Goal: Information Seeking & Learning: Find contact information

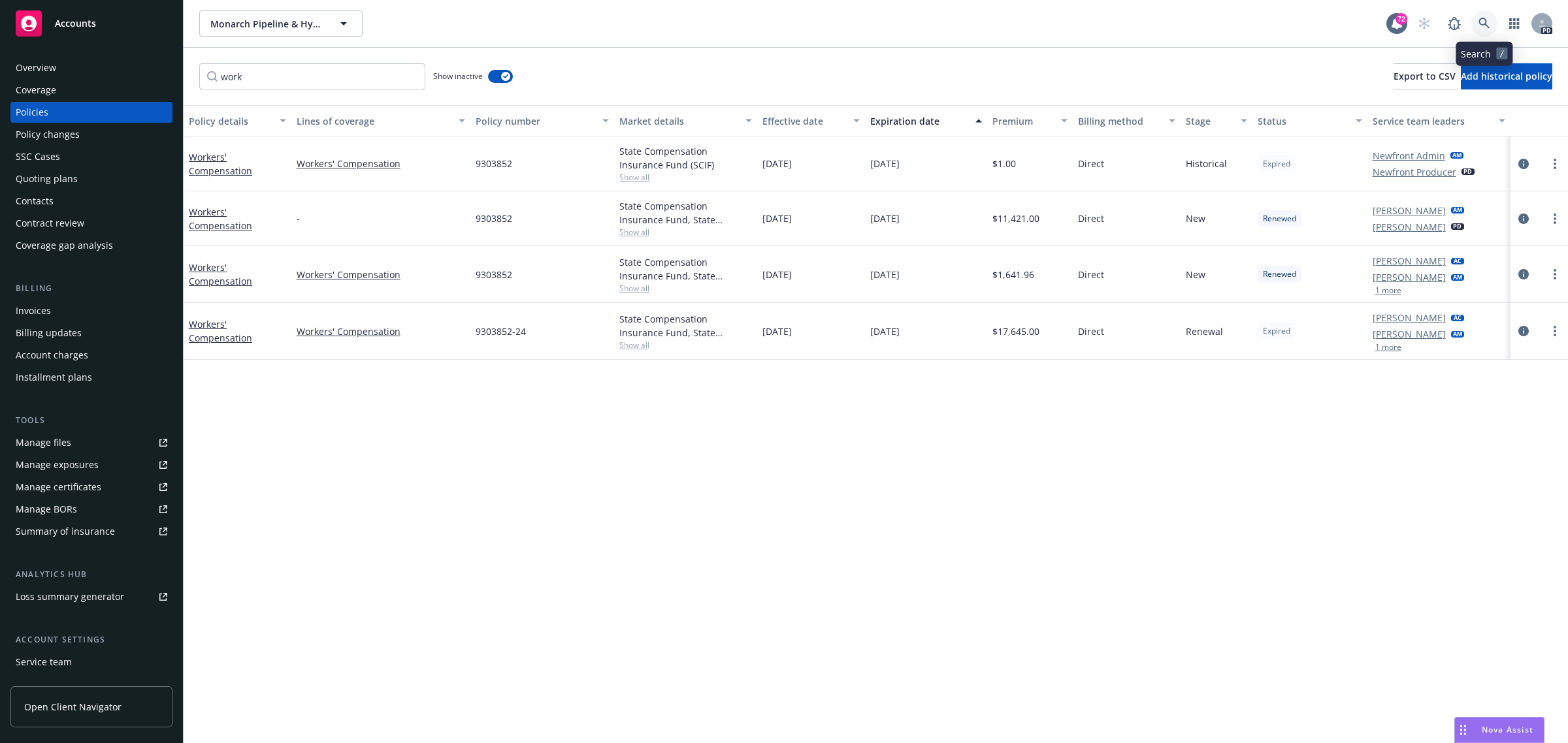
click at [1488, 18] on icon at bounding box center [1484, 23] width 12 height 12
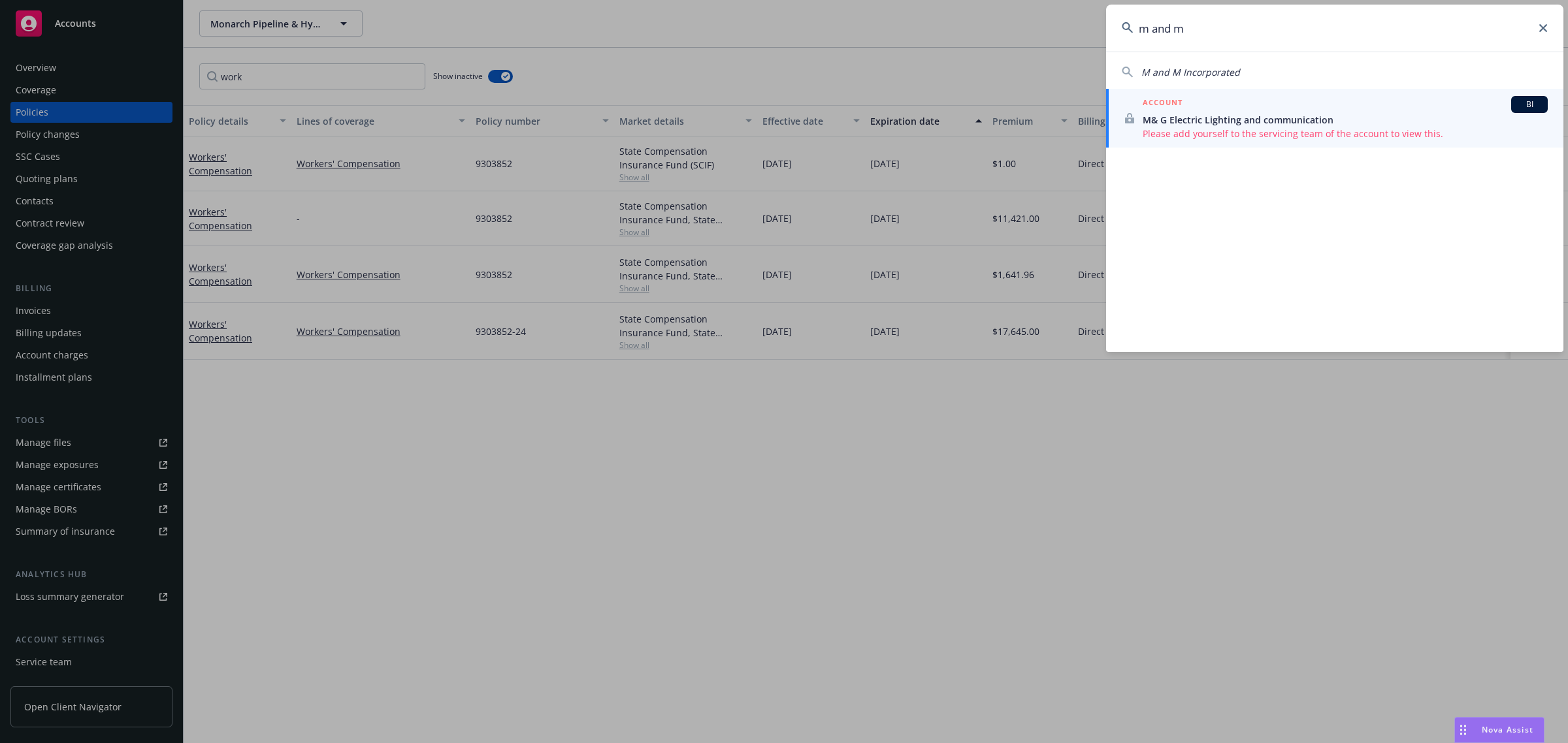
drag, startPoint x: 1208, startPoint y: 27, endPoint x: 1096, endPoint y: 2, distance: 114.8
click at [1083, 2] on div "m and m M and M Incorporated ACCOUNT BI M& G Electric Lighting and communicatio…" at bounding box center [784, 372] width 1568 height 743
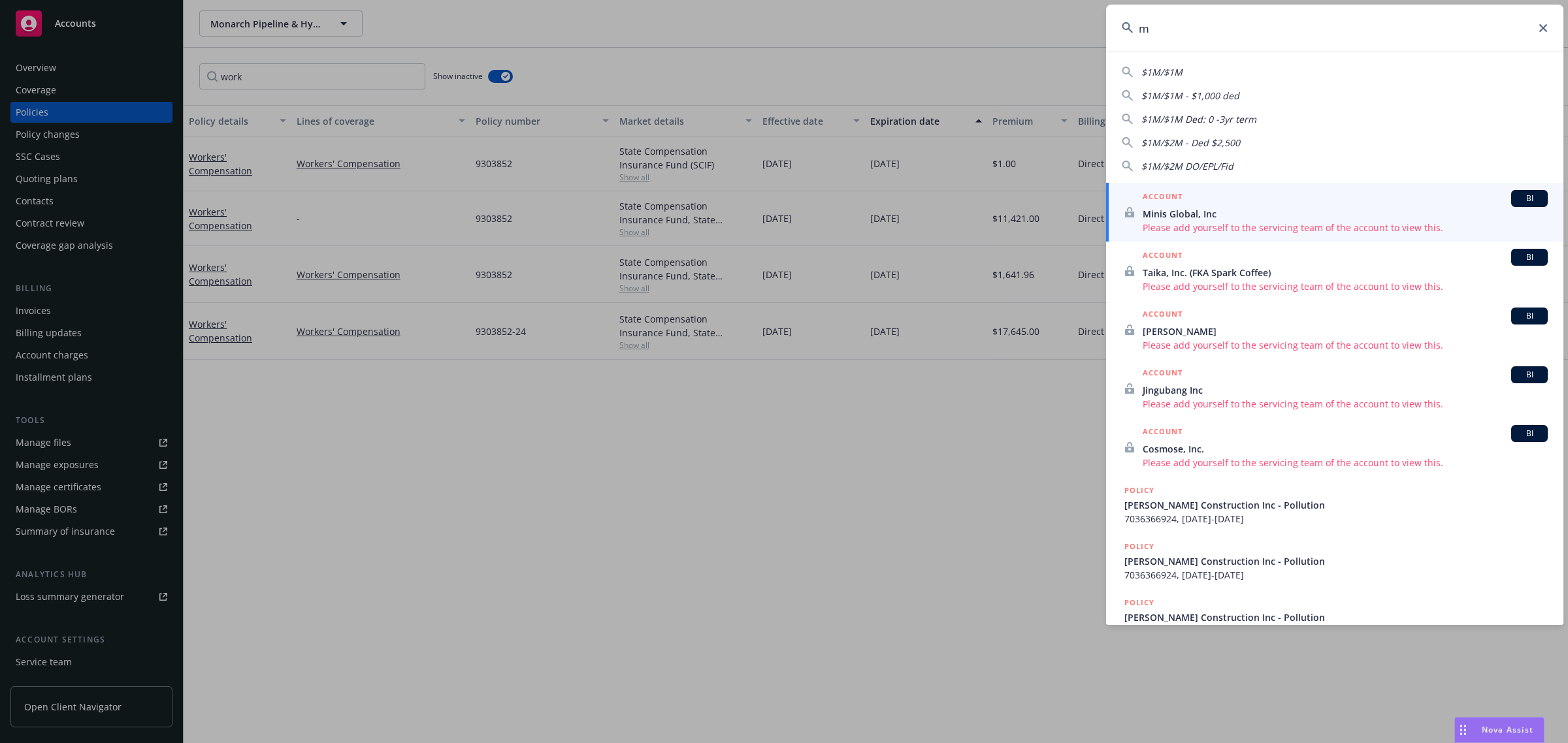
type input "m"
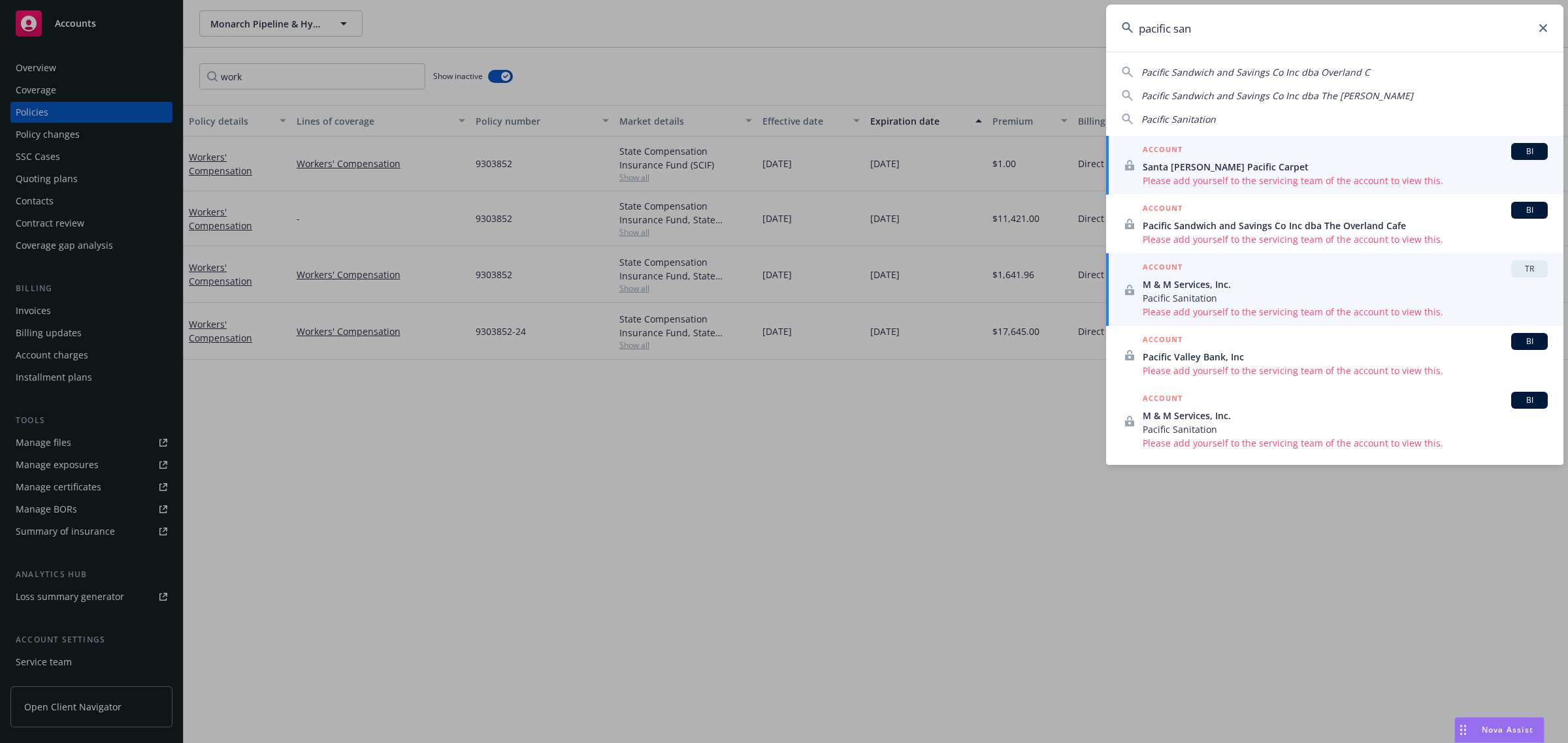
type input "pacific san"
click at [1177, 280] on span "M & M Services, Inc." at bounding box center [1345, 284] width 405 height 14
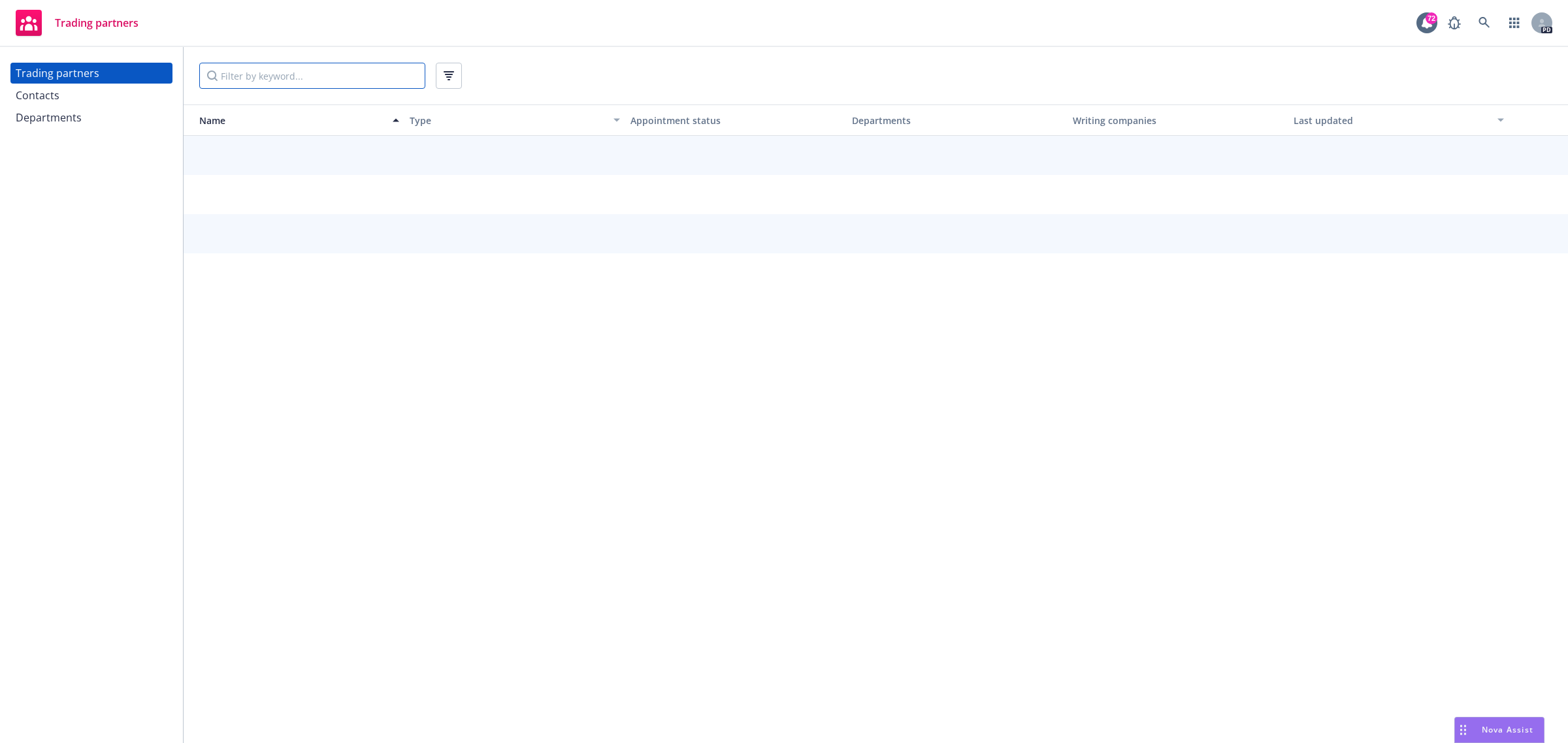
click at [243, 68] on input "Filter by keyword..." at bounding box center [312, 76] width 226 height 26
type input "markel"
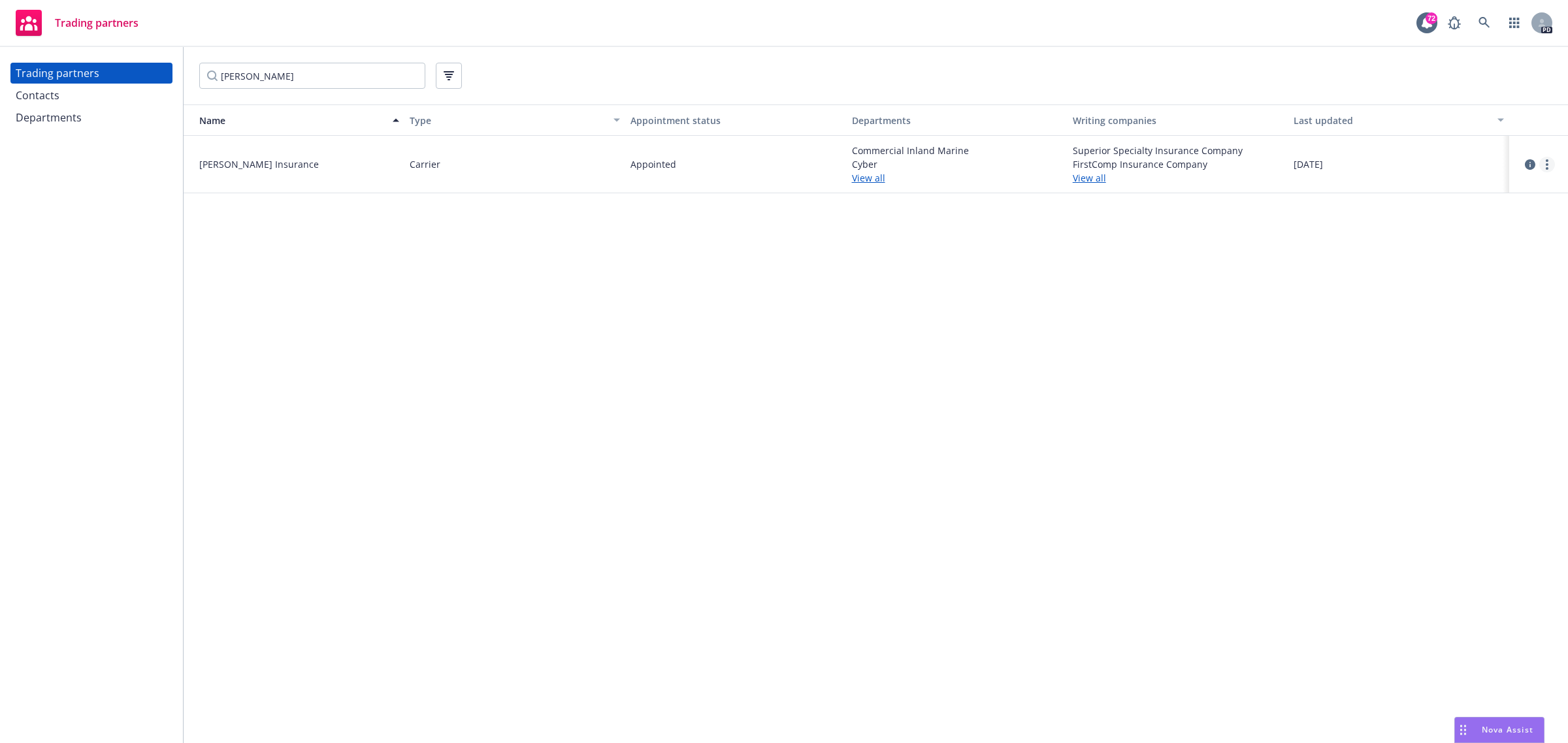
click at [1549, 164] on circle "more" at bounding box center [1546, 164] width 2 height 2
click at [1462, 194] on link "View contacts" at bounding box center [1481, 190] width 146 height 26
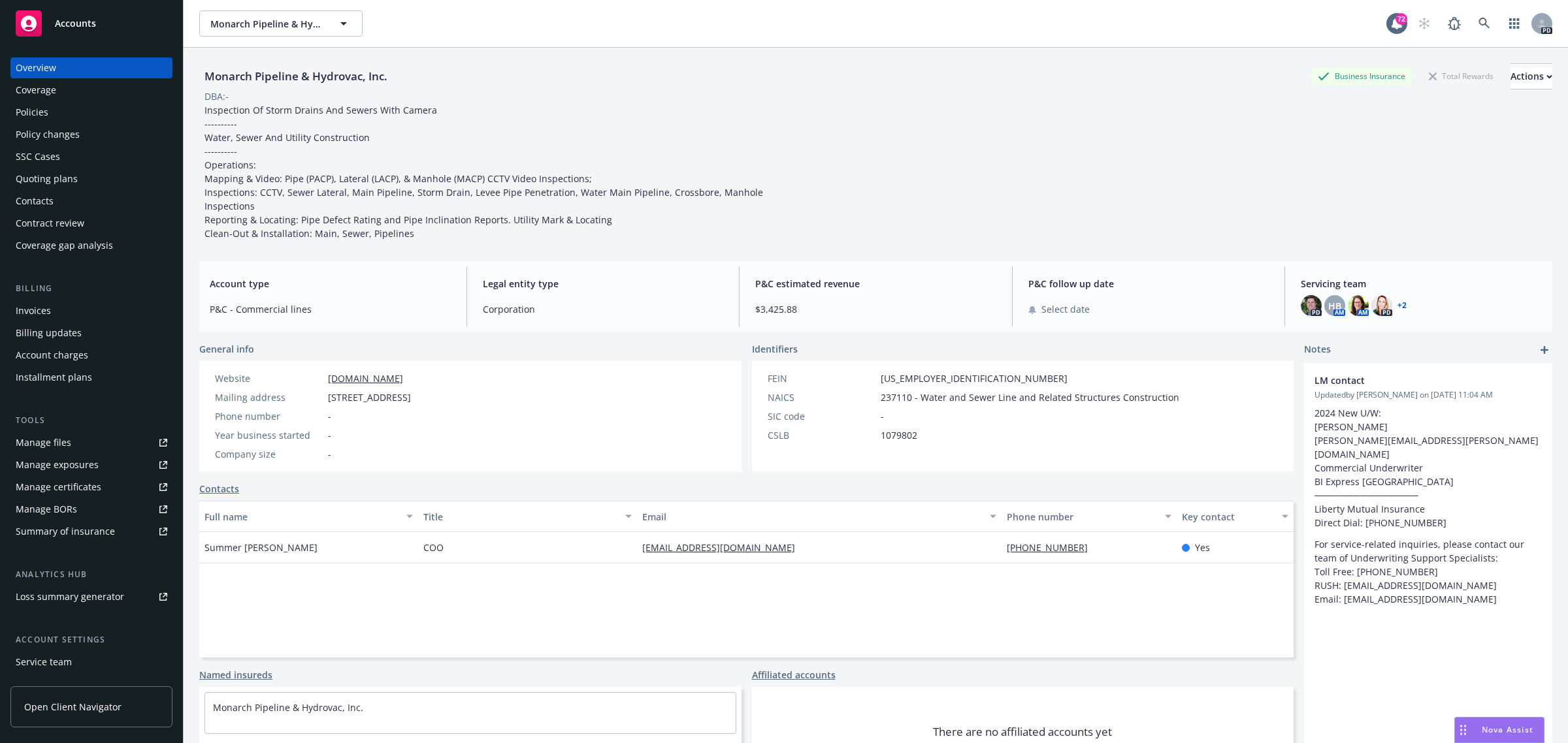
click at [74, 15] on div "Accounts" at bounding box center [91, 23] width 152 height 26
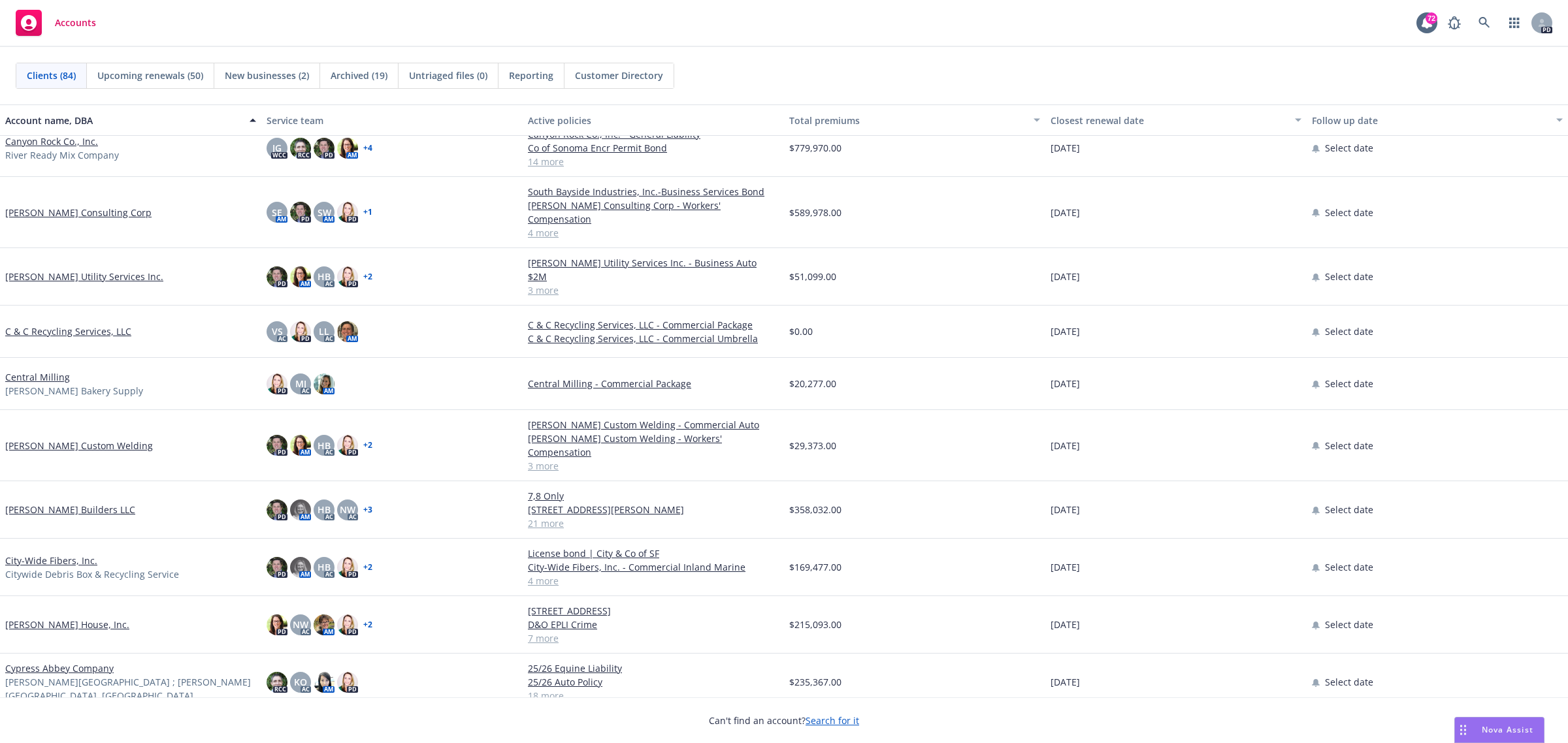
scroll to position [898, 0]
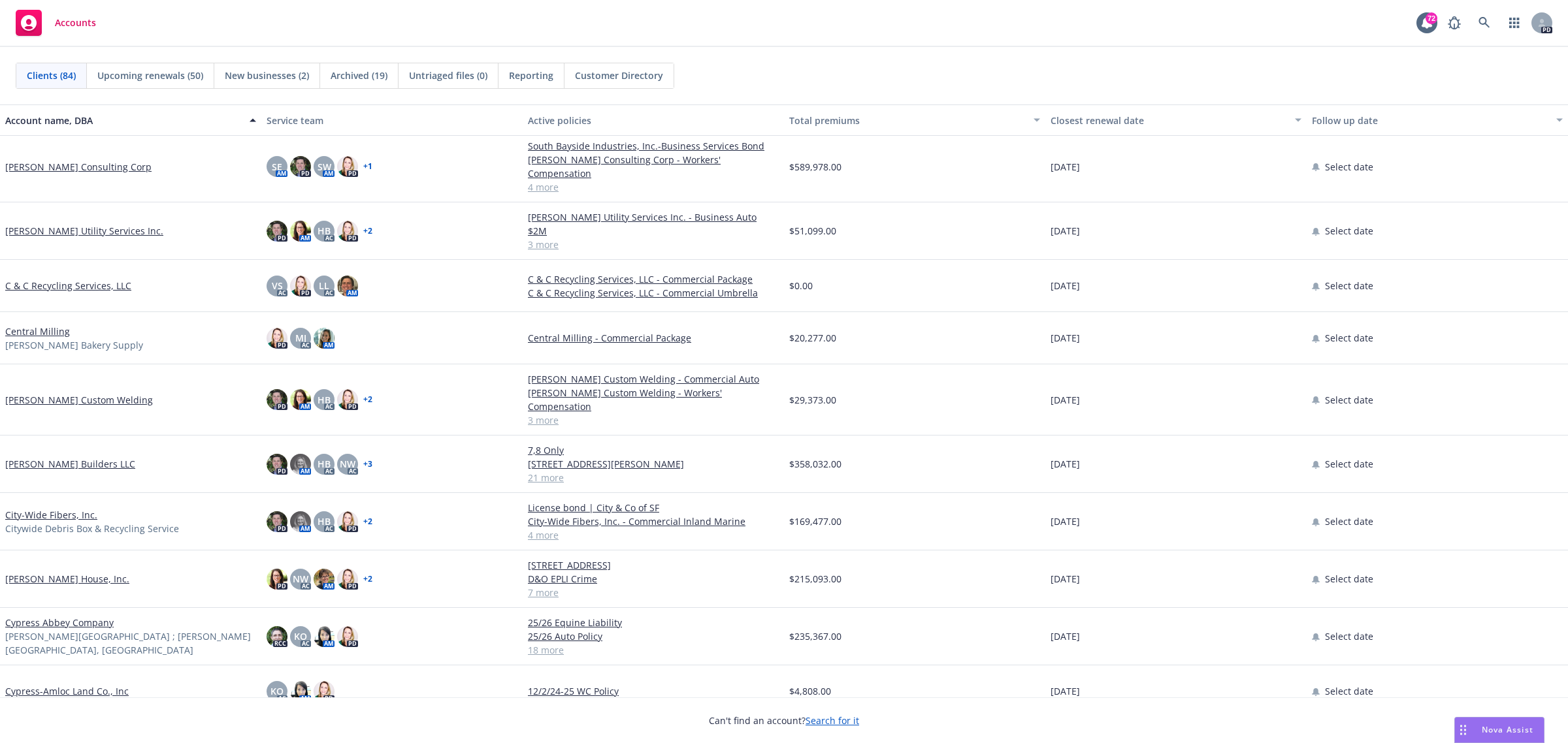
click at [37, 508] on link "City-Wide Fibers, Inc." at bounding box center [51, 514] width 92 height 14
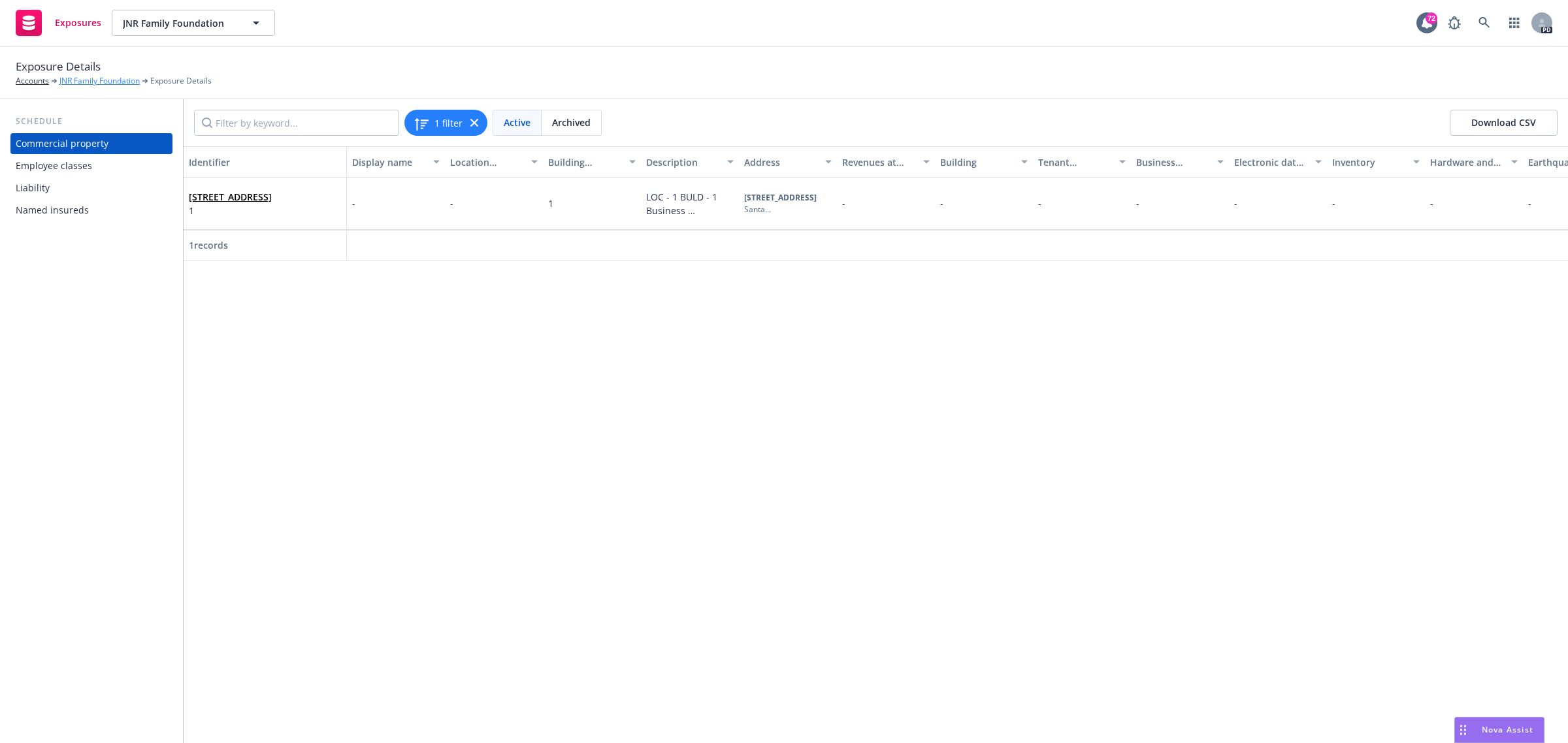
drag, startPoint x: 85, startPoint y: 79, endPoint x: 79, endPoint y: 85, distance: 8.5
click at [85, 79] on link "JNR Family Foundation" at bounding box center [100, 81] width 81 height 12
